Goal: Navigation & Orientation: Find specific page/section

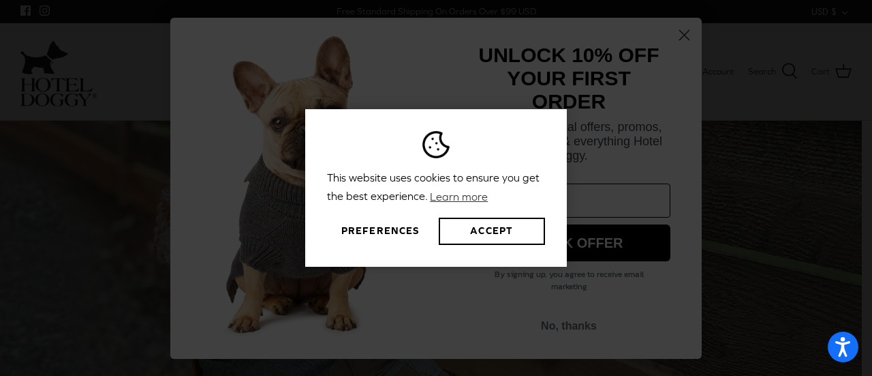
click at [679, 33] on div "This website uses cookies to ensure you get the best experience. Learn more Pre…" at bounding box center [436, 188] width 872 height 376
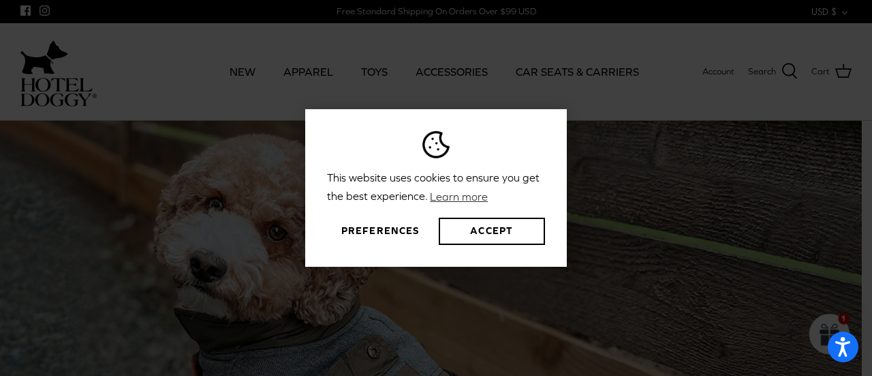
click at [765, 214] on div "This website uses cookies to ensure you get the best experience. Learn more Pre…" at bounding box center [436, 188] width 872 height 376
click at [503, 230] on button "Accept" at bounding box center [492, 230] width 106 height 27
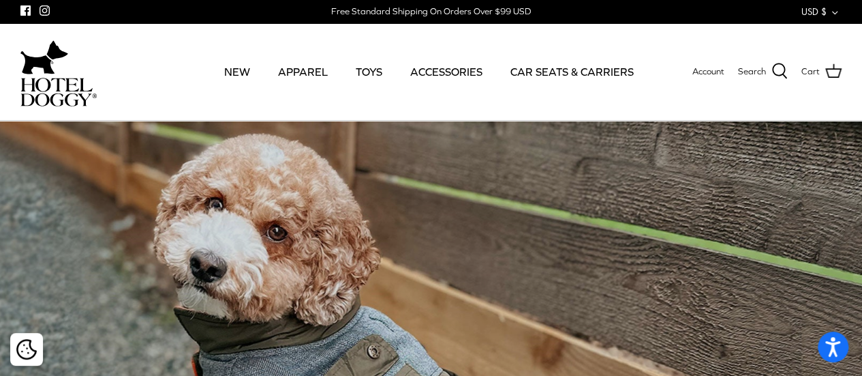
click at [311, 71] on div "This website uses cookies to ensure you get the best experience. Learn more Pre…" at bounding box center [431, 188] width 862 height 376
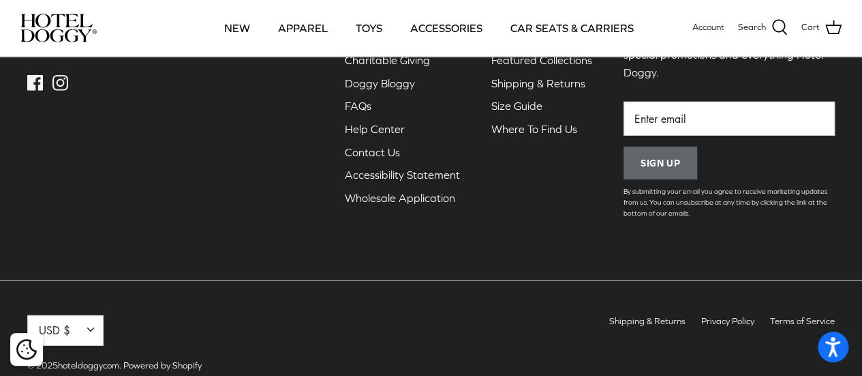
scroll to position [2004, 0]
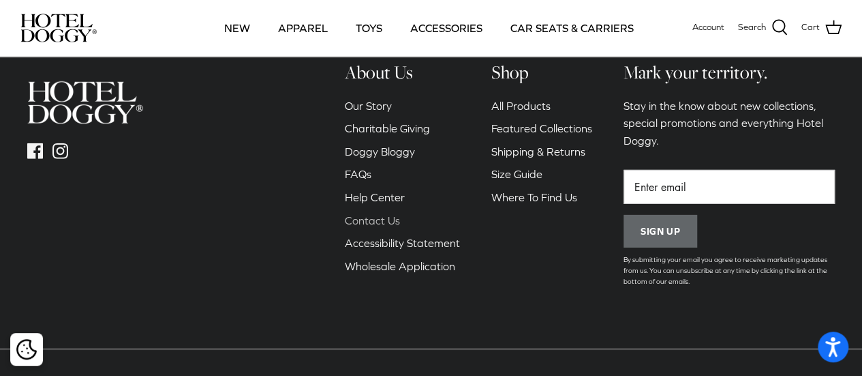
click at [380, 214] on link "Contact Us" at bounding box center [372, 220] width 55 height 12
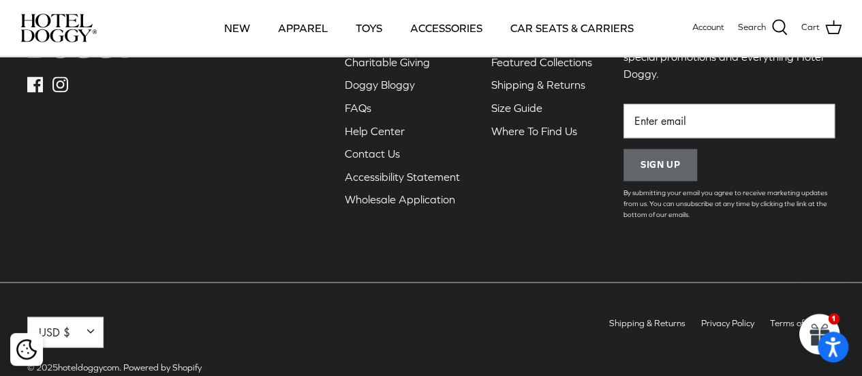
scroll to position [1045, 0]
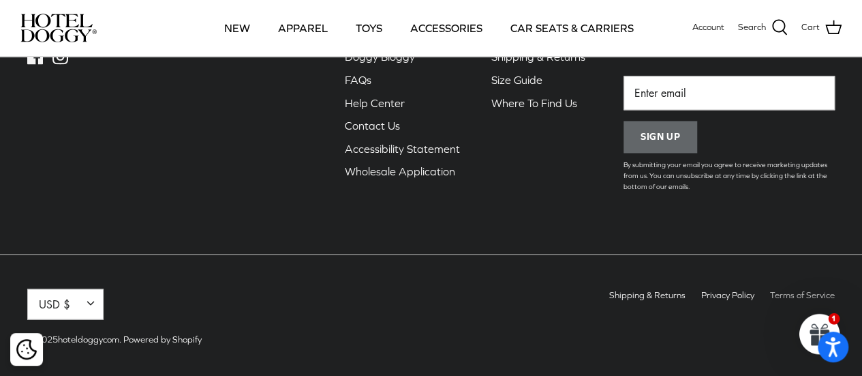
click at [793, 289] on link "Terms of Service" at bounding box center [802, 294] width 65 height 10
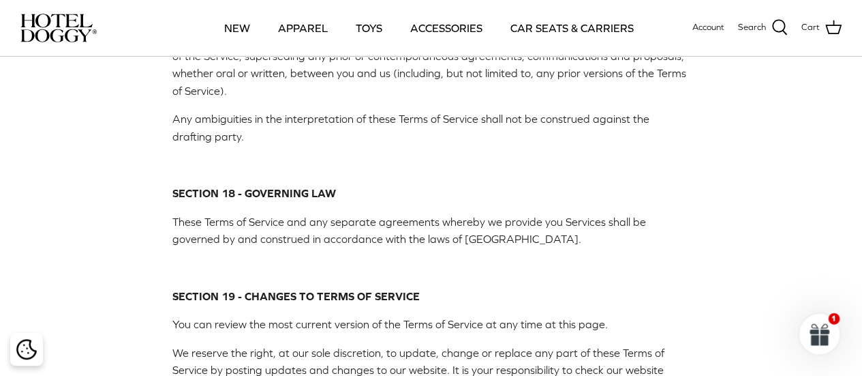
scroll to position [4862, 0]
